Goal: Task Accomplishment & Management: Use online tool/utility

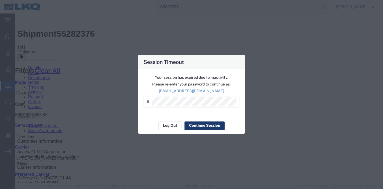
click at [196, 125] on button "Continue Session" at bounding box center [205, 125] width 40 height 9
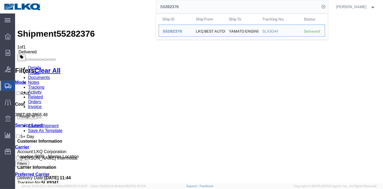
drag, startPoint x: 185, startPoint y: 13, endPoint x: 112, endPoint y: 11, distance: 73.1
click at [112, 11] on div "55282376 Ship ID Ship From Ship To Tracking Nu. Status Ship ID 55282376 Ship Fr…" at bounding box center [186, 6] width 283 height 13
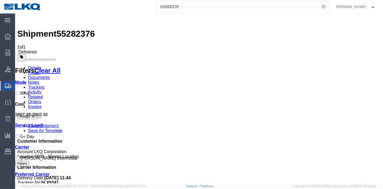
paste input "6522061"
type input "56522061"
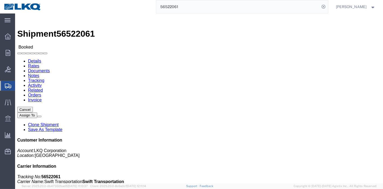
drag, startPoint x: 115, startPoint y: 33, endPoint x: 100, endPoint y: 20, distance: 20.0
click link "Tracking"
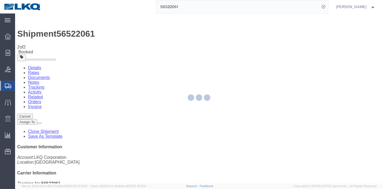
click at [261, 49] on div at bounding box center [199, 98] width 368 height 170
click at [251, 49] on div at bounding box center [199, 98] width 368 height 170
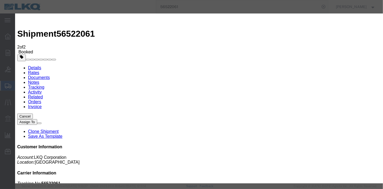
type input "[DATE]"
type input "1:00 AM"
select select "DELIVRED"
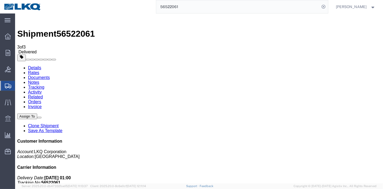
click at [120, 7] on div "56522061" at bounding box center [186, 6] width 283 height 13
paste input "481859"
type input "56481859"
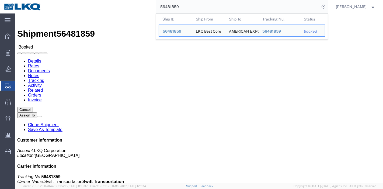
click link "Tracking"
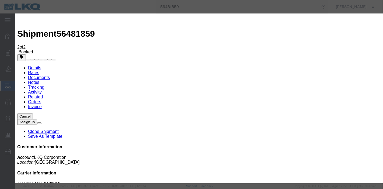
type input "[DATE]"
type input "1:00 AM"
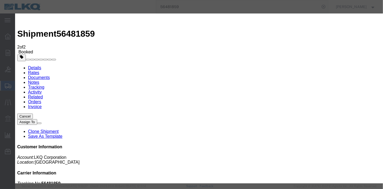
select select "DELIVRED"
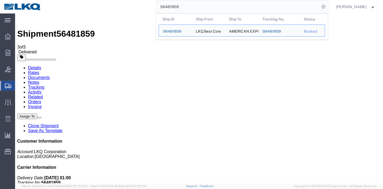
drag, startPoint x: 187, startPoint y: 2, endPoint x: 110, endPoint y: 5, distance: 76.9
click at [110, 5] on div "56481859 Ship ID Ship From Ship To Tracking Nu. Status Ship ID 56481859 Ship Fr…" at bounding box center [186, 6] width 283 height 13
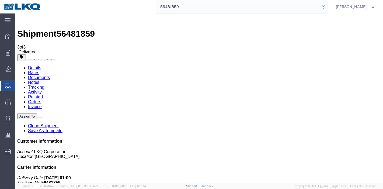
paste input "549520"
type input "56549520"
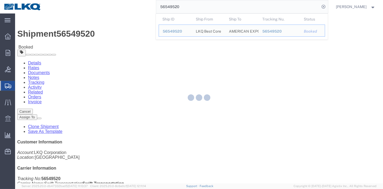
click at [117, 36] on div at bounding box center [199, 98] width 368 height 170
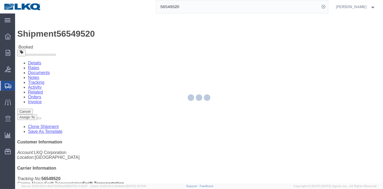
click link "Tracking"
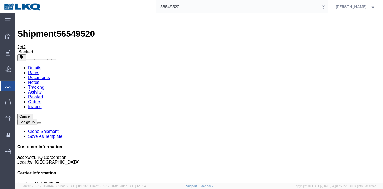
click at [44, 85] on link "Tracking" at bounding box center [36, 87] width 16 height 5
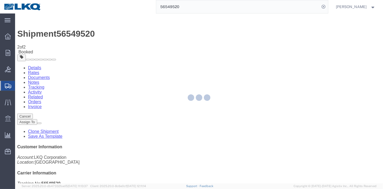
click at [256, 52] on div at bounding box center [199, 98] width 368 height 170
click at [254, 48] on div at bounding box center [199, 98] width 368 height 170
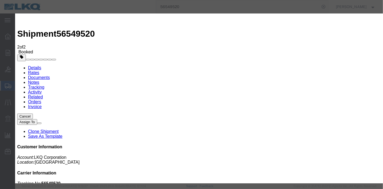
type input "[DATE]"
type input "1:00 AM"
select select "DELIVRED"
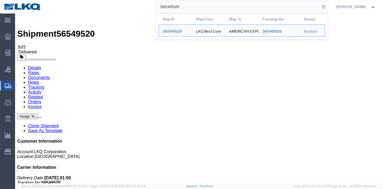
drag, startPoint x: 189, startPoint y: 5, endPoint x: 90, endPoint y: 8, distance: 98.7
click at [90, 8] on div "56549520 Ship ID Ship From Ship To Tracking Nu. Status Ship ID 56549520 Ship Fr…" at bounding box center [186, 6] width 283 height 13
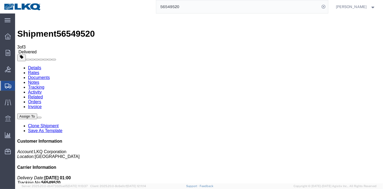
paste input "496"
type input "56549496"
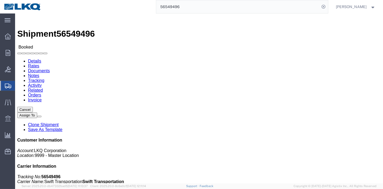
drag, startPoint x: 115, startPoint y: 34, endPoint x: 100, endPoint y: 21, distance: 20.0
click link "Tracking"
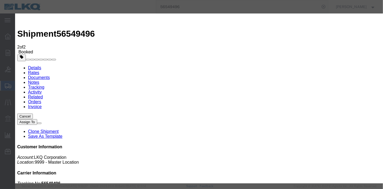
type input "[DATE]"
type input "1:00 AM"
select select "DELIVRED"
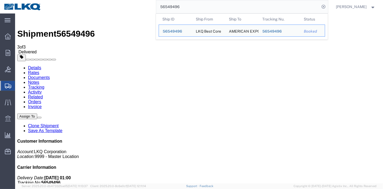
drag, startPoint x: 220, startPoint y: 17, endPoint x: 95, endPoint y: 15, distance: 125.1
paste input "35391"
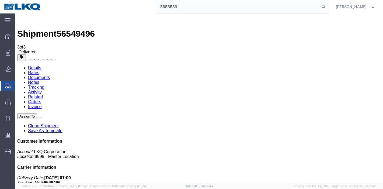
type input "56535391"
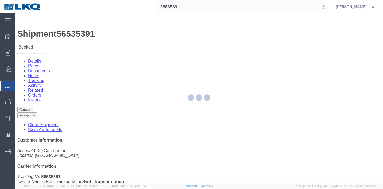
click link "Tracking"
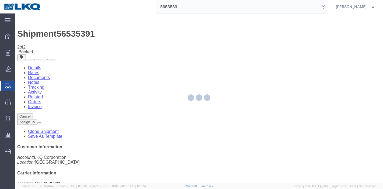
click at [253, 53] on div at bounding box center [199, 98] width 368 height 170
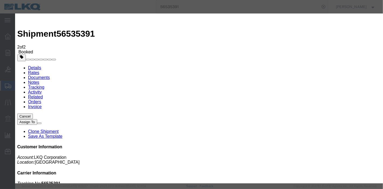
type input "[DATE]"
type input "1:00 AM"
select select "DELIVRED"
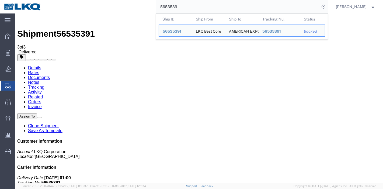
drag, startPoint x: 191, startPoint y: 7, endPoint x: 119, endPoint y: 6, distance: 72.8
click at [119, 6] on div "56535391 Ship ID Ship From Ship To Tracking Nu. Status Ship ID 56535391 Ship Fr…" at bounding box center [186, 6] width 283 height 13
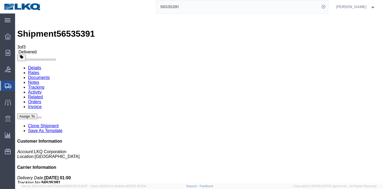
paste input "63024"
type input "56563024"
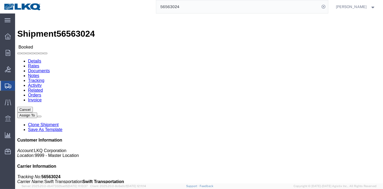
click link "Tracking"
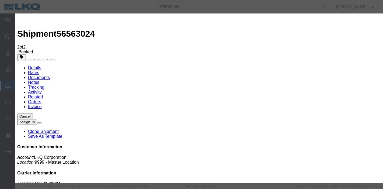
type input "[DATE]"
type input "1:00 AM"
select select "DELIVRED"
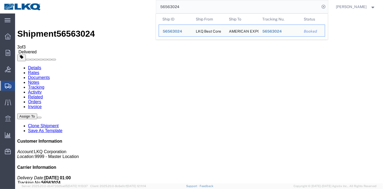
drag, startPoint x: 195, startPoint y: 6, endPoint x: 106, endPoint y: 7, distance: 88.7
click at [106, 7] on div "56563024 Ship ID Ship From Ship To Tracking Nu. Status Ship ID 56563024 Ship Fr…" at bounding box center [186, 6] width 283 height 13
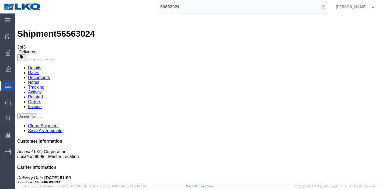
paste input "7767"
type input "56577674"
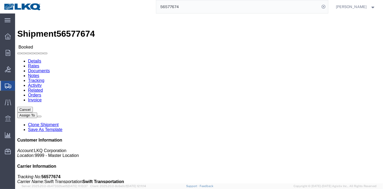
click link "Tracking"
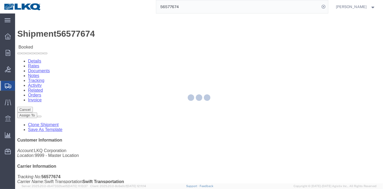
click at [116, 33] on div at bounding box center [199, 98] width 368 height 170
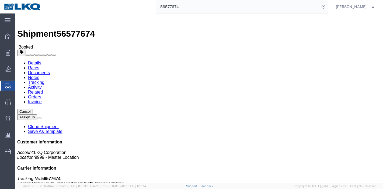
click link "Tracking"
click div
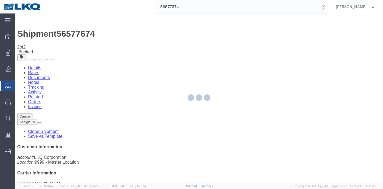
click at [252, 54] on div at bounding box center [199, 98] width 368 height 170
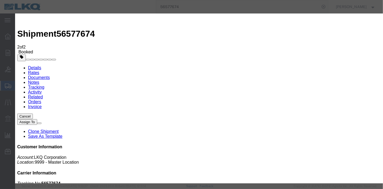
type input "[DATE]"
type input "1:00 AM"
select select "DELIVRED"
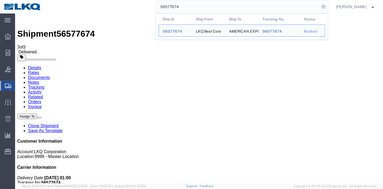
drag, startPoint x: 194, startPoint y: 8, endPoint x: 88, endPoint y: 12, distance: 106.6
click at [88, 12] on div "56577674 Ship ID Ship From Ship To Tracking Nu. Status Ship ID 56577674 Ship Fr…" at bounding box center [186, 6] width 283 height 13
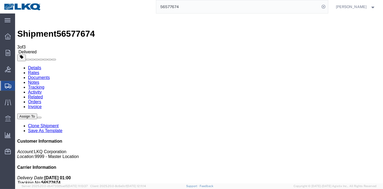
paste input "812790"
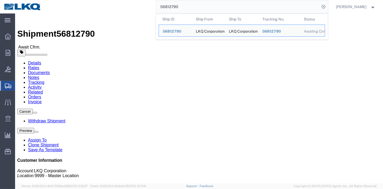
click link "Rates"
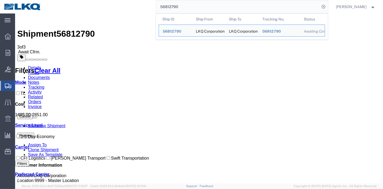
drag, startPoint x: 187, startPoint y: 8, endPoint x: 135, endPoint y: 9, distance: 52.6
click at [135, 9] on div "56812790 Ship ID Ship From Ship To Tracking Nu. Status Ship ID 56812790 Ship Fr…" at bounding box center [186, 6] width 283 height 13
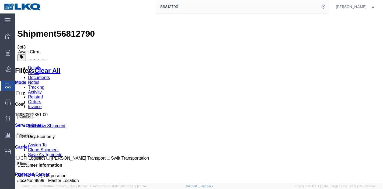
paste input "9897211"
type input "9897211"
click at [192, 8] on input "9897211" at bounding box center [238, 6] width 164 height 13
drag, startPoint x: 88, startPoint y: 19, endPoint x: 50, endPoint y: 18, distance: 38.3
click at [50, 29] on h1 "Shipment 56812790" at bounding box center [199, 34] width 364 height 10
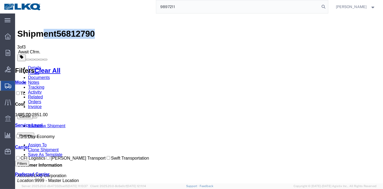
copy h1 "ent 56812790"
click at [67, 29] on span "56812790" at bounding box center [75, 34] width 38 height 10
copy span "56812790"
